Goal: Use online tool/utility: Utilize a website feature to perform a specific function

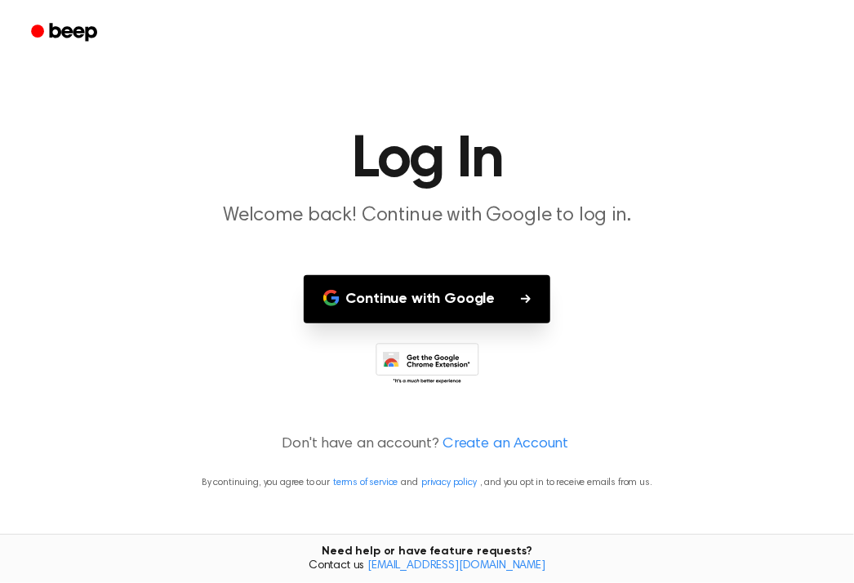
click at [445, 311] on button "Continue with Google" at bounding box center [427, 299] width 247 height 48
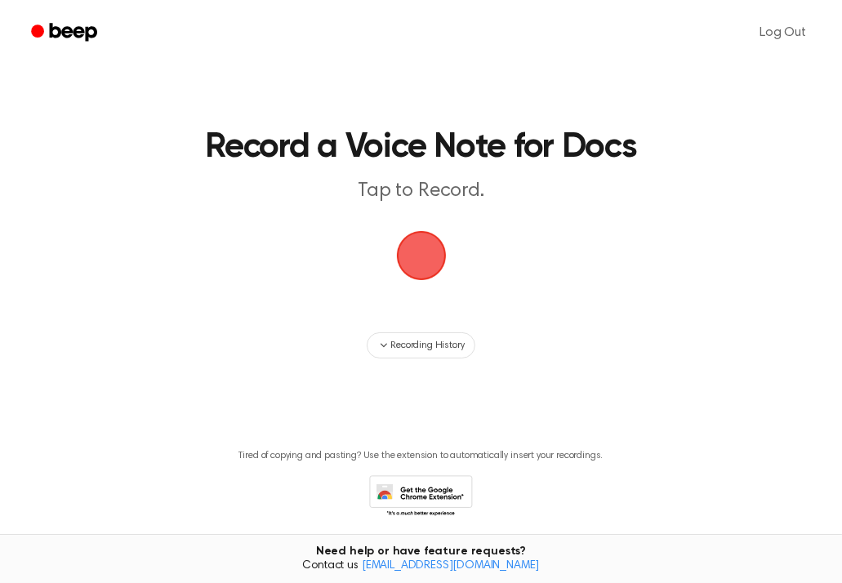
click at [431, 243] on span "button" at bounding box center [421, 256] width 82 height 82
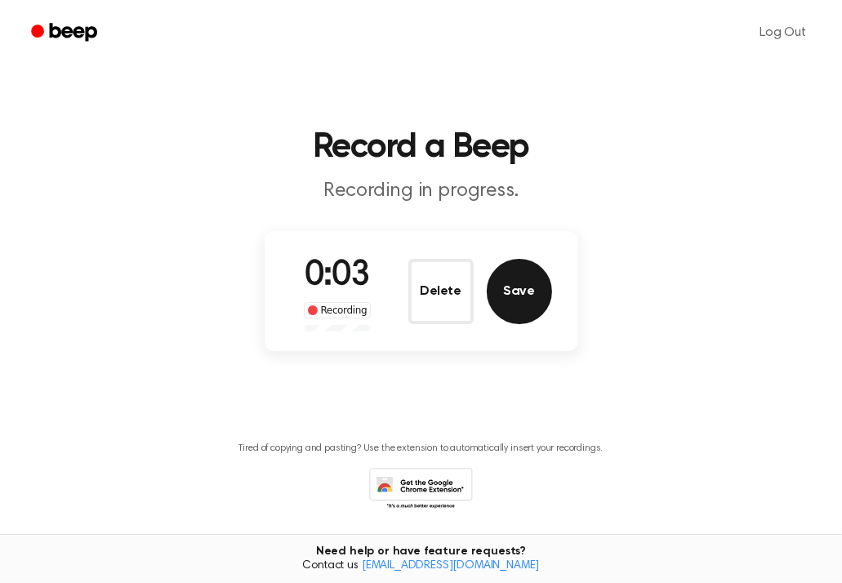
click at [534, 286] on button "Save" at bounding box center [519, 291] width 65 height 65
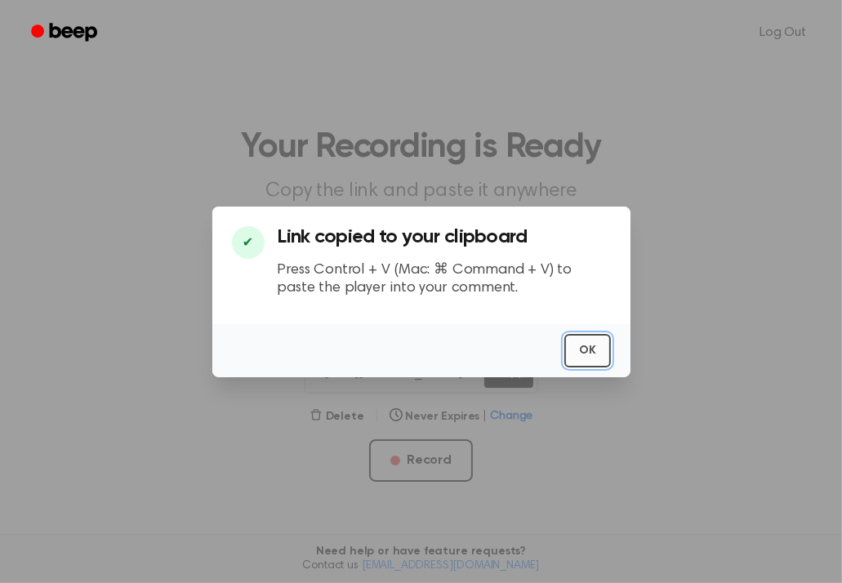
click at [603, 352] on button "OK" at bounding box center [587, 350] width 47 height 33
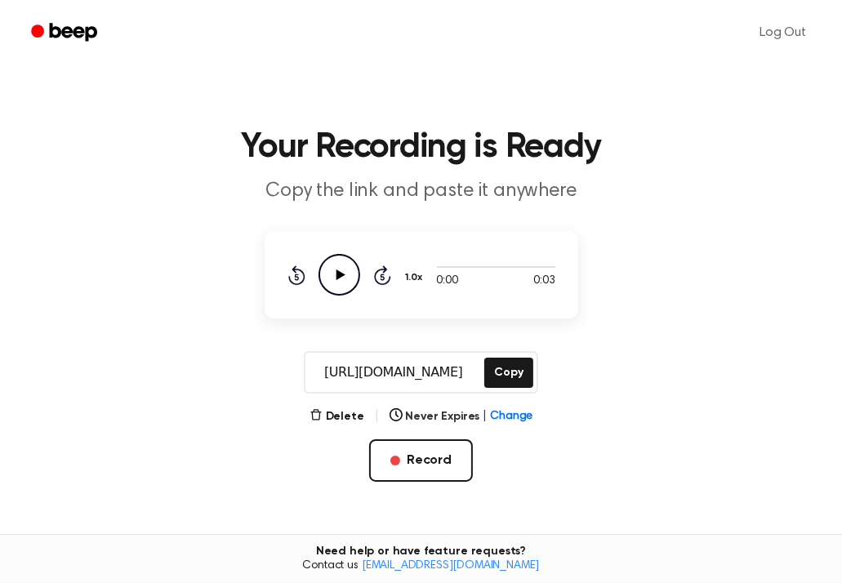
click at [346, 266] on icon "Play Audio" at bounding box center [340, 275] width 42 height 42
click at [346, 266] on icon "Pause Audio" at bounding box center [340, 275] width 42 height 42
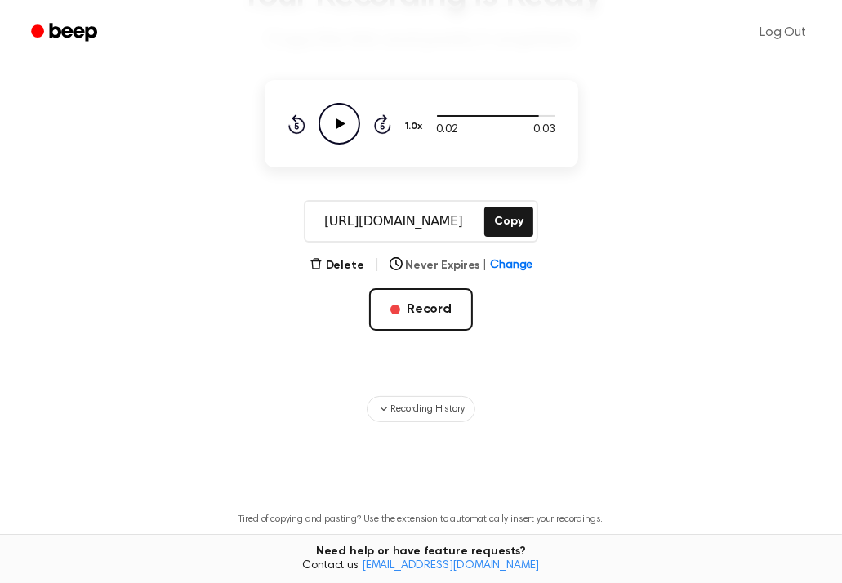
scroll to position [274, 0]
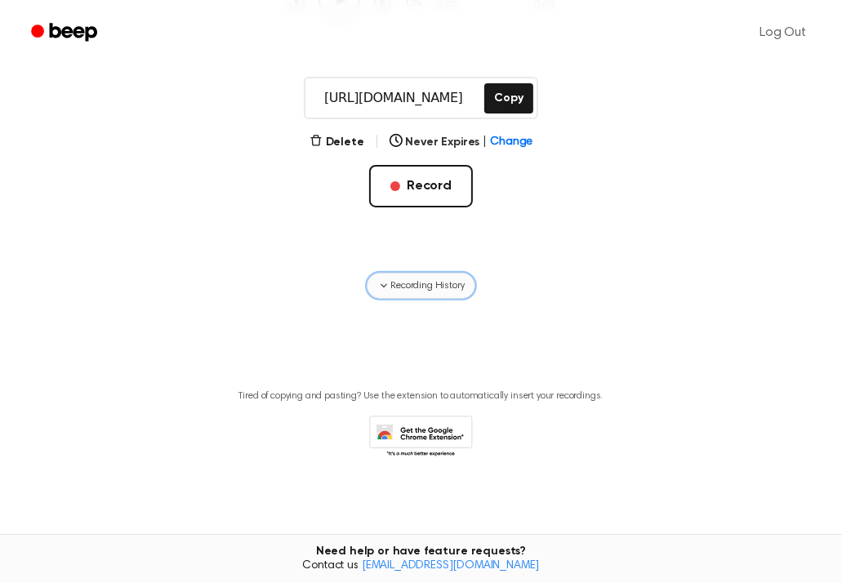
click at [386, 295] on button "Recording History" at bounding box center [421, 286] width 108 height 26
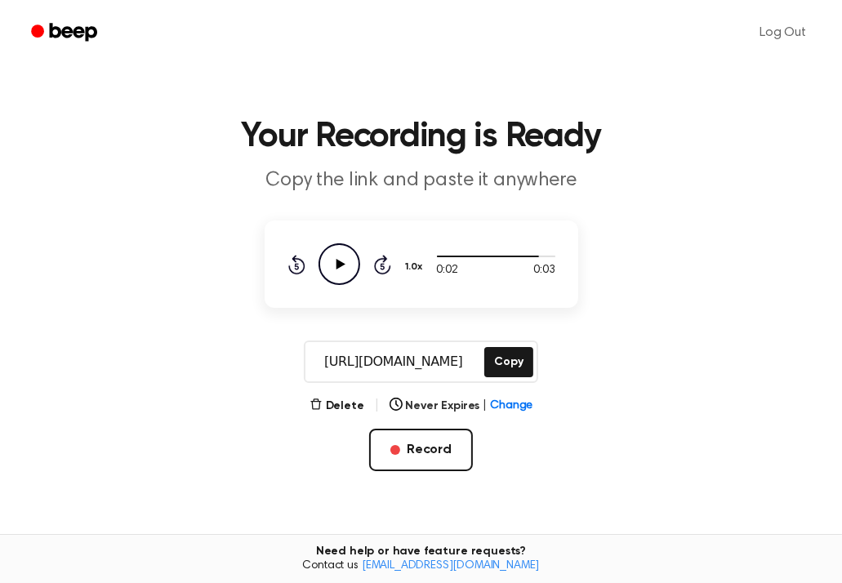
scroll to position [82, 0]
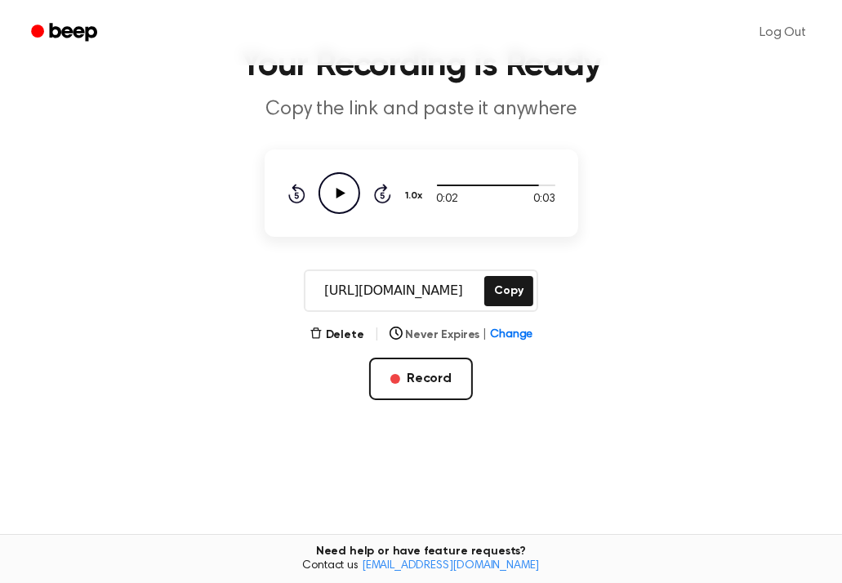
click at [517, 332] on span "Change" at bounding box center [511, 335] width 42 height 17
click at [648, 315] on main "Your Recording is Ready Copy the link and paste it anywhere 0:02 0:03 1.0x Rewi…" at bounding box center [421, 414] width 842 height 993
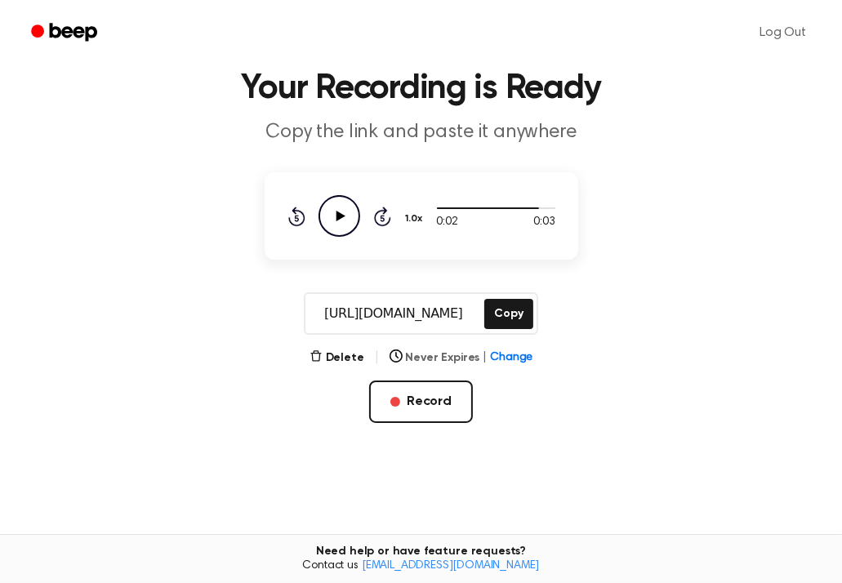
scroll to position [0, 0]
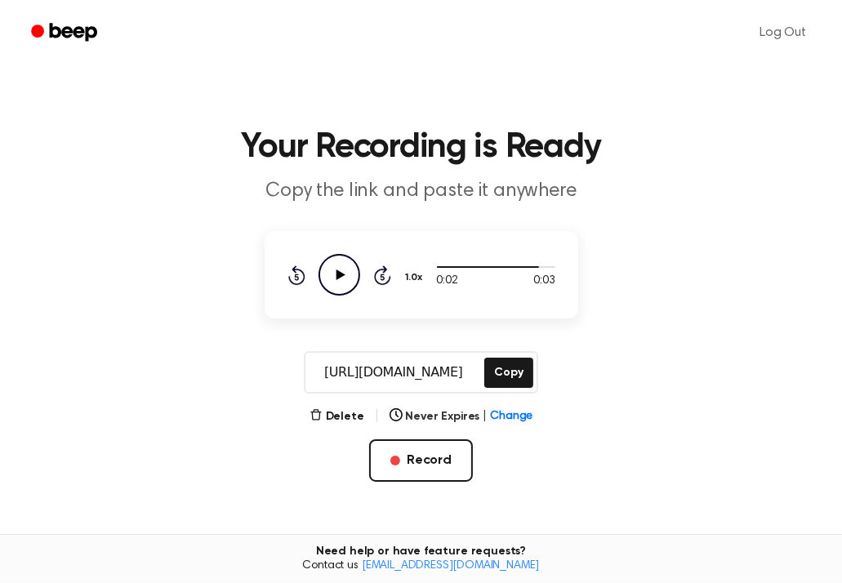
click at [637, 181] on p "Copy the link and paste it anywhere" at bounding box center [421, 191] width 627 height 27
click at [406, 452] on button "Record" at bounding box center [421, 460] width 104 height 42
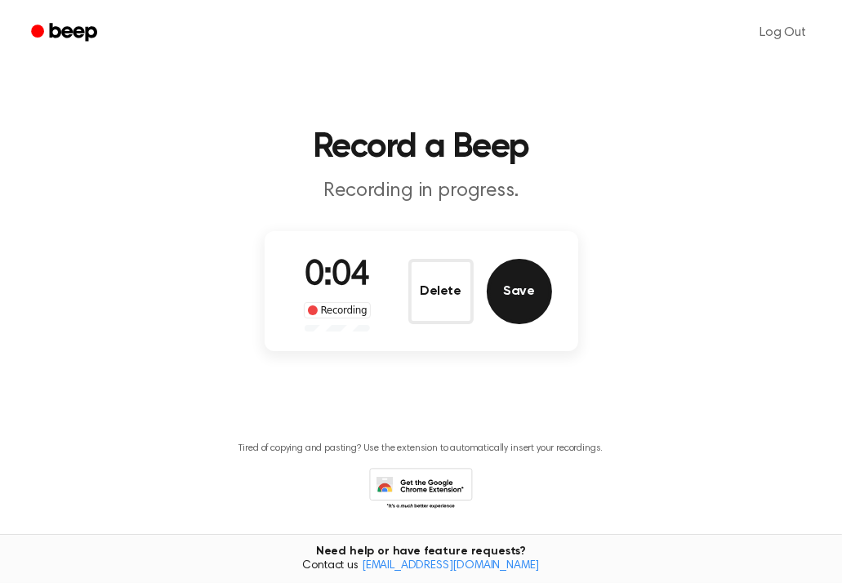
click at [514, 295] on button "Save" at bounding box center [519, 291] width 65 height 65
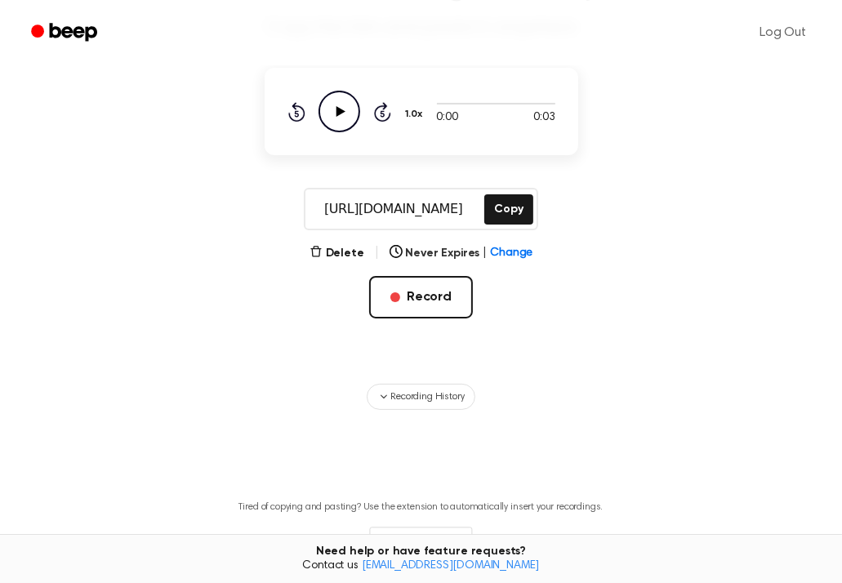
scroll to position [274, 0]
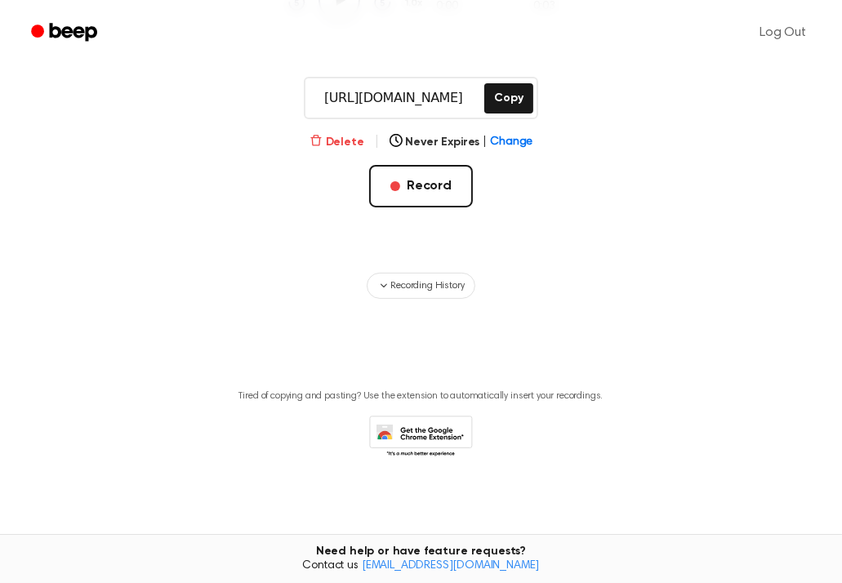
click at [340, 137] on button "Delete" at bounding box center [337, 142] width 55 height 17
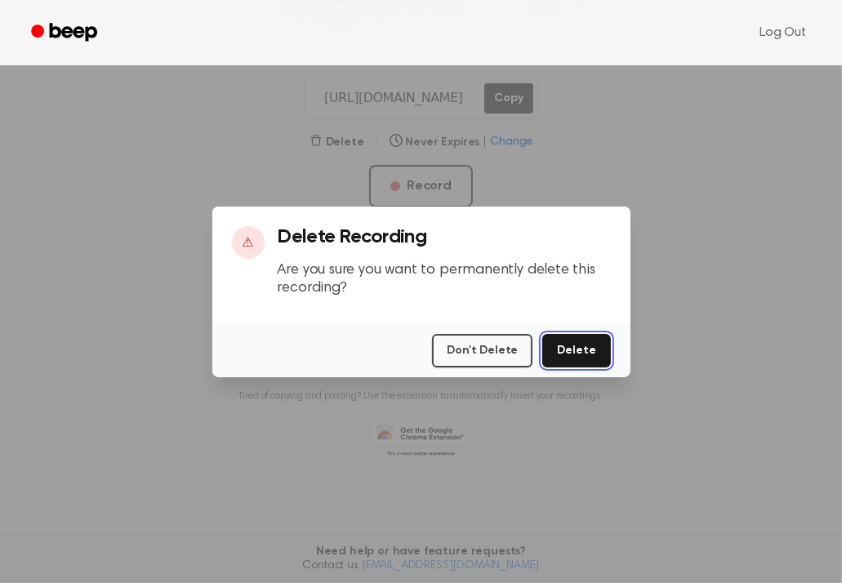
click at [588, 354] on button "Delete" at bounding box center [576, 350] width 68 height 33
